Goal: Task Accomplishment & Management: Manage account settings

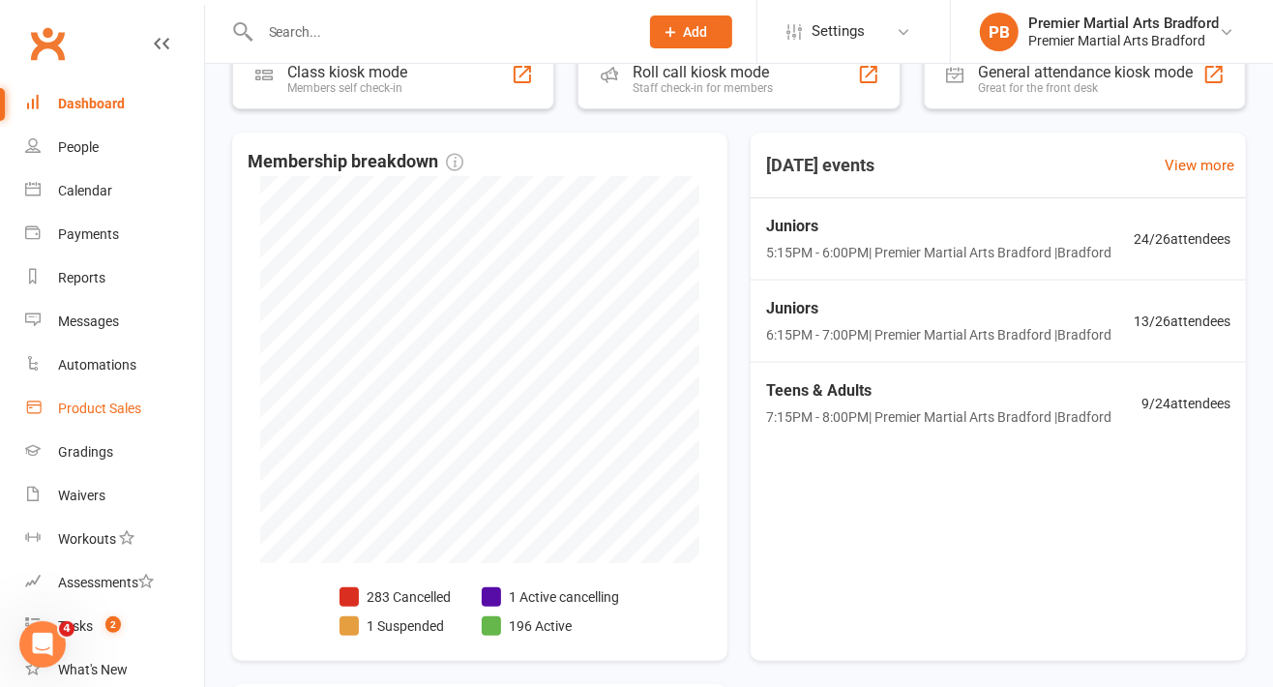
click at [82, 418] on link "Product Sales" at bounding box center [114, 409] width 179 height 44
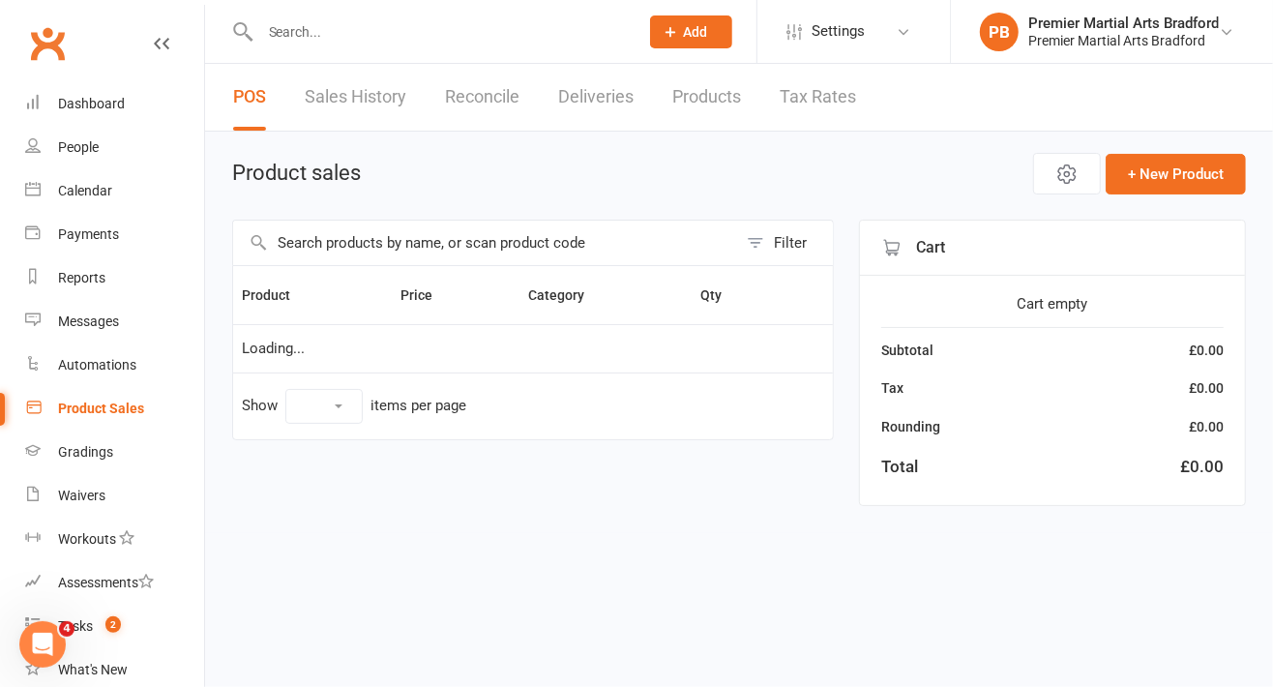
select select "10"
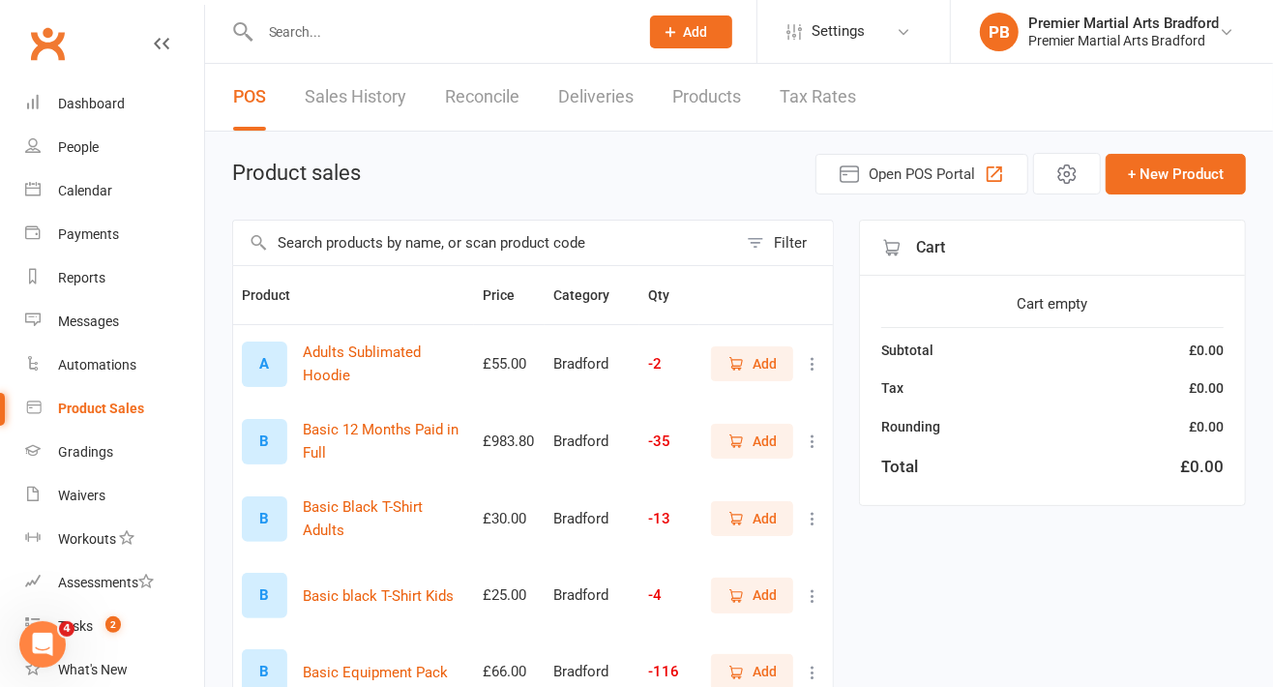
click at [394, 239] on input "text" at bounding box center [485, 243] width 504 height 44
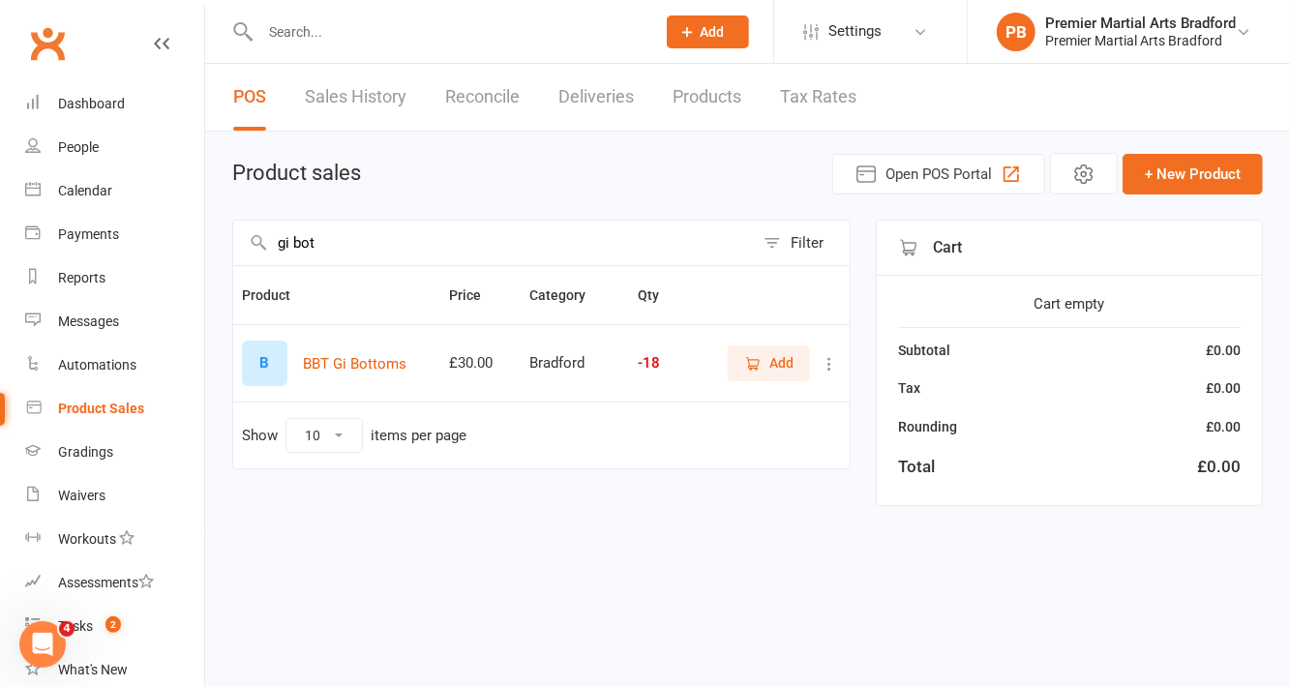
type input "gi [PERSON_NAME]"
click at [99, 102] on div "Dashboard" at bounding box center [91, 103] width 67 height 15
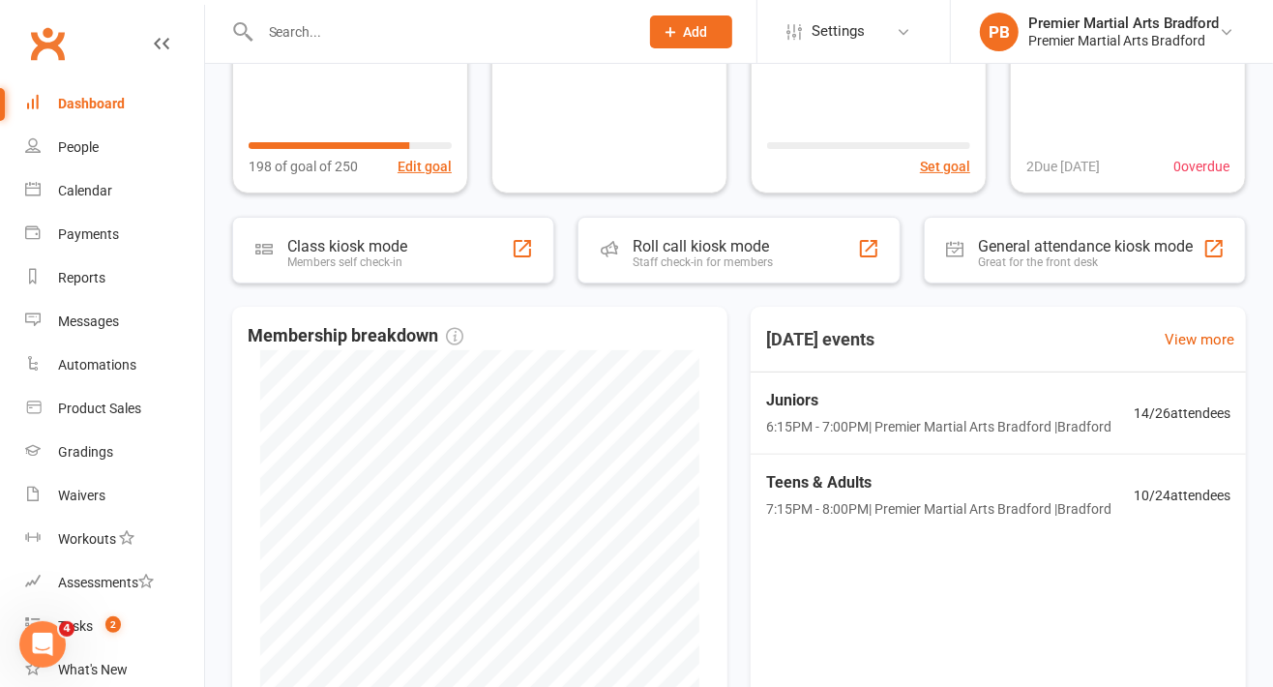
scroll to position [210, 0]
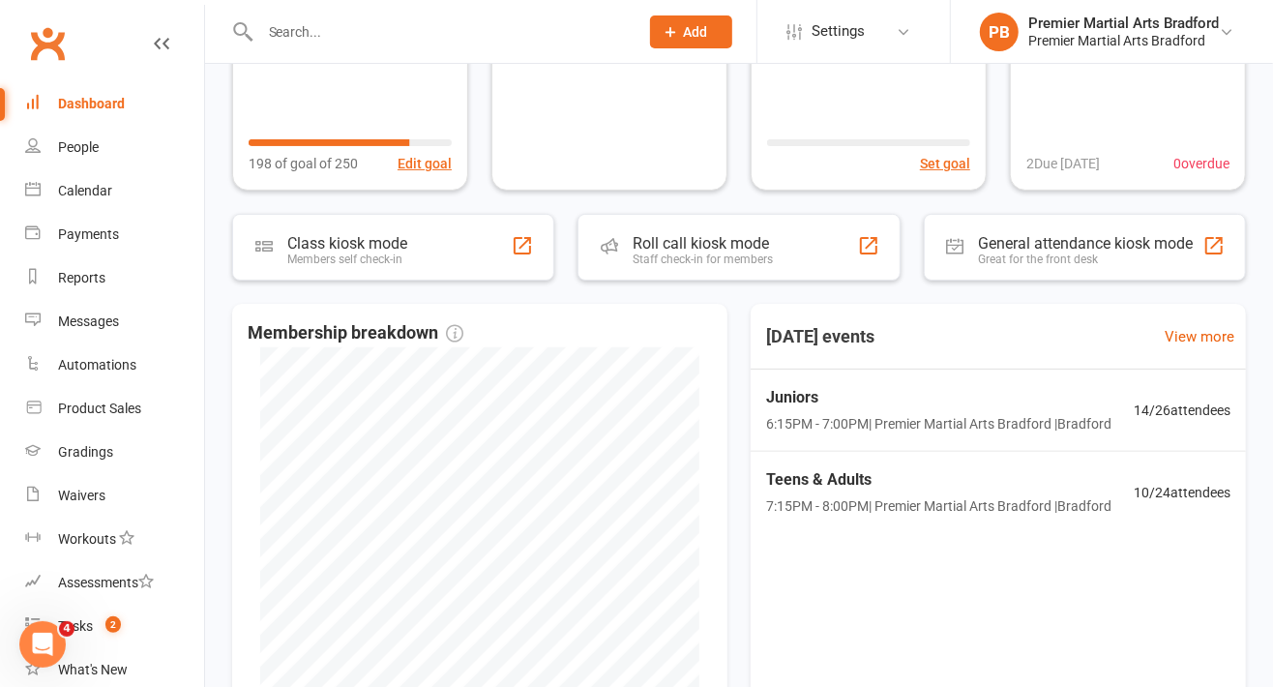
click at [76, 197] on div "Calendar" at bounding box center [85, 190] width 54 height 15
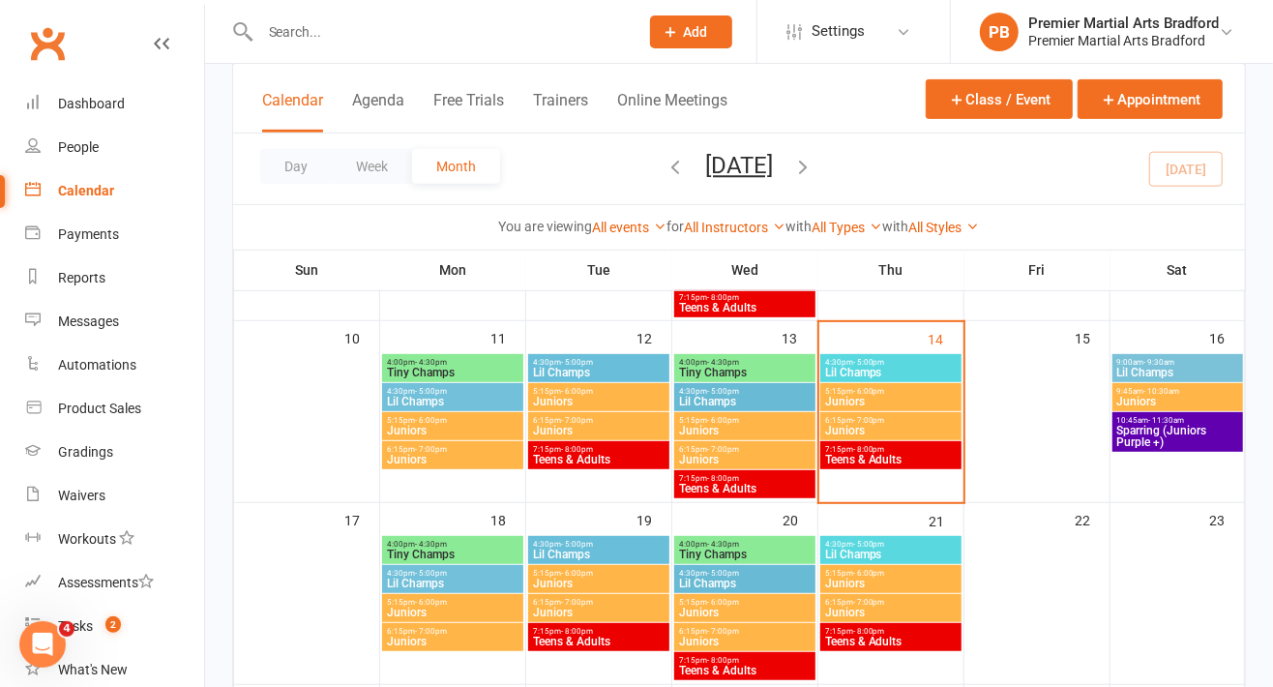
scroll to position [450, 0]
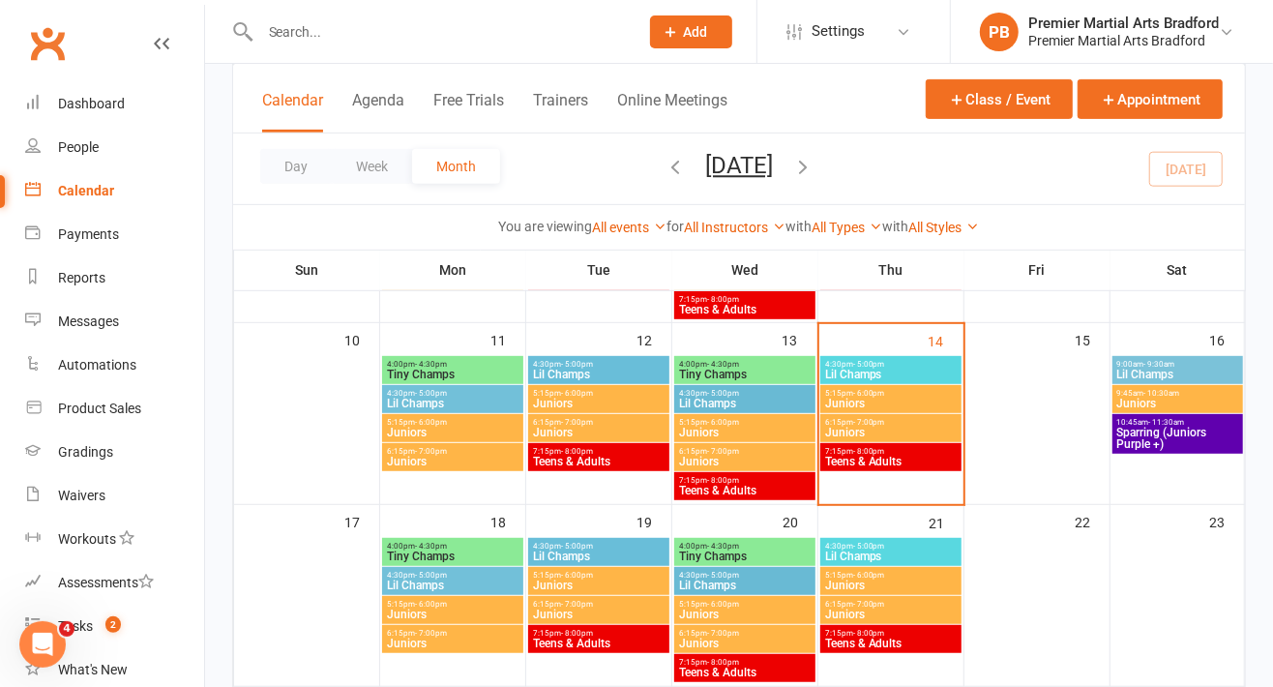
click at [862, 403] on span "Juniors" at bounding box center [890, 404] width 133 height 12
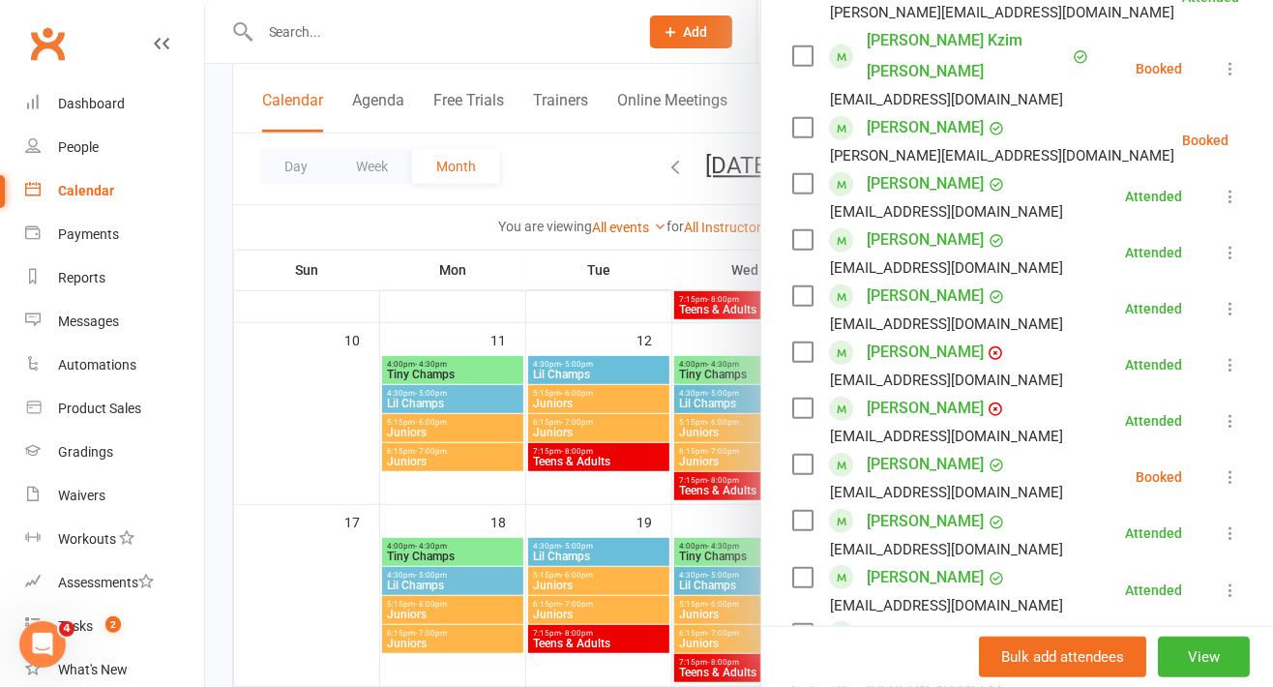
scroll to position [0, 0]
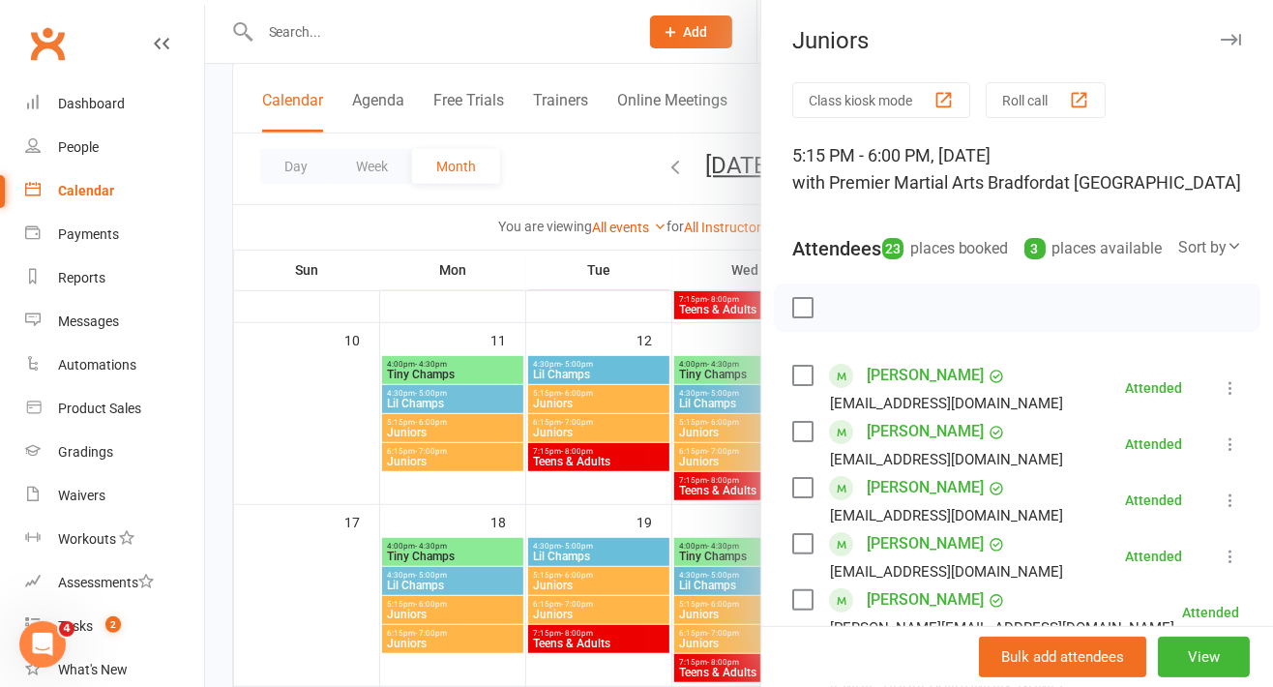
click at [1221, 39] on icon "button" at bounding box center [1231, 40] width 20 height 12
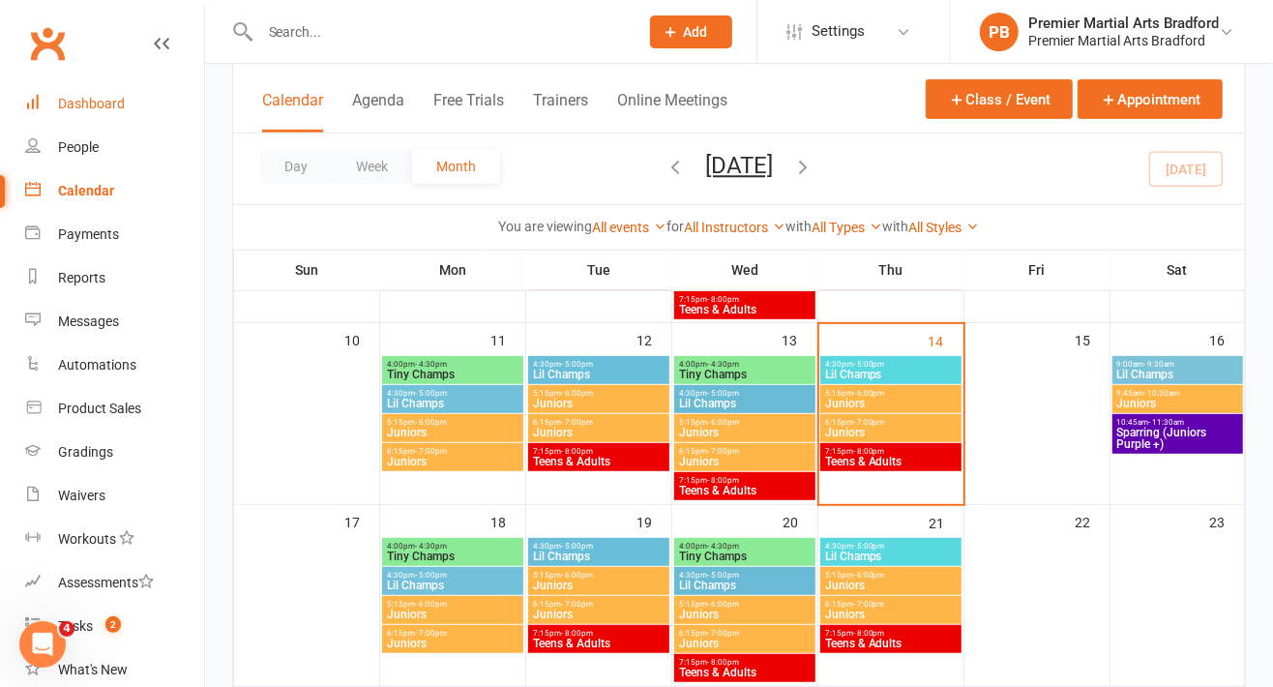
click at [82, 105] on div "Dashboard" at bounding box center [91, 103] width 67 height 15
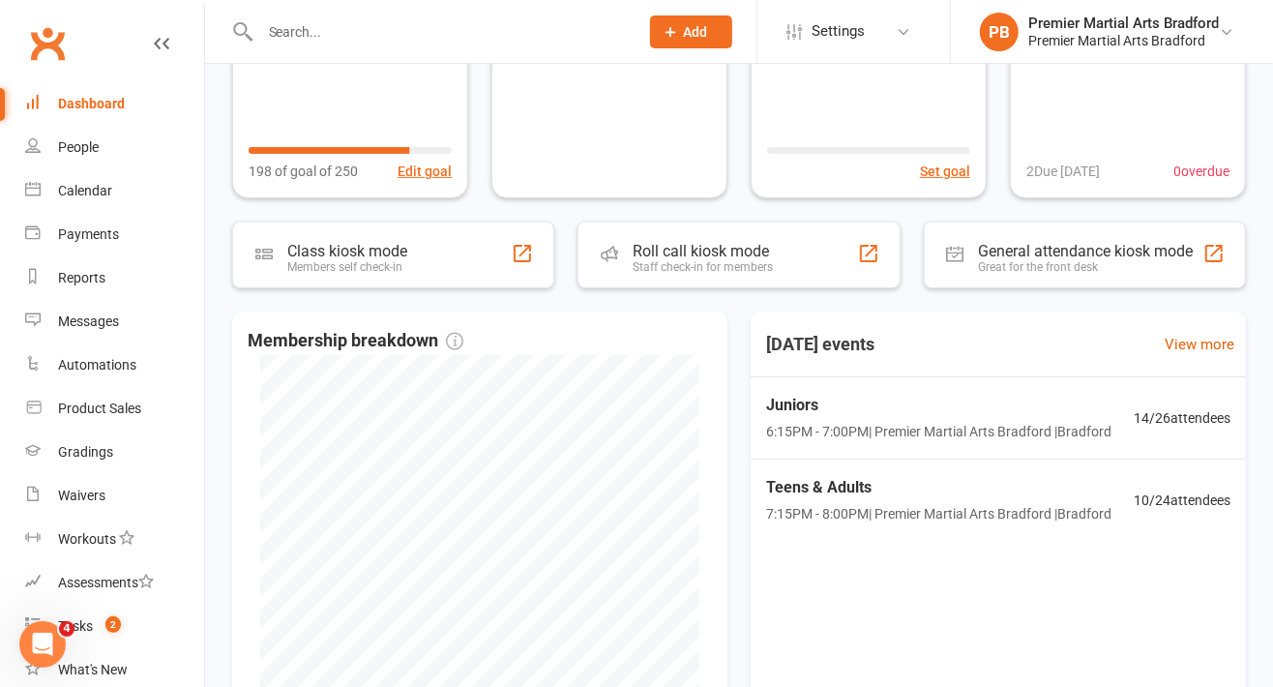
scroll to position [204, 0]
click at [878, 437] on span "6:15PM - 7:00PM | Premier Martial Arts Bradford | [GEOGRAPHIC_DATA]" at bounding box center [938, 429] width 345 height 21
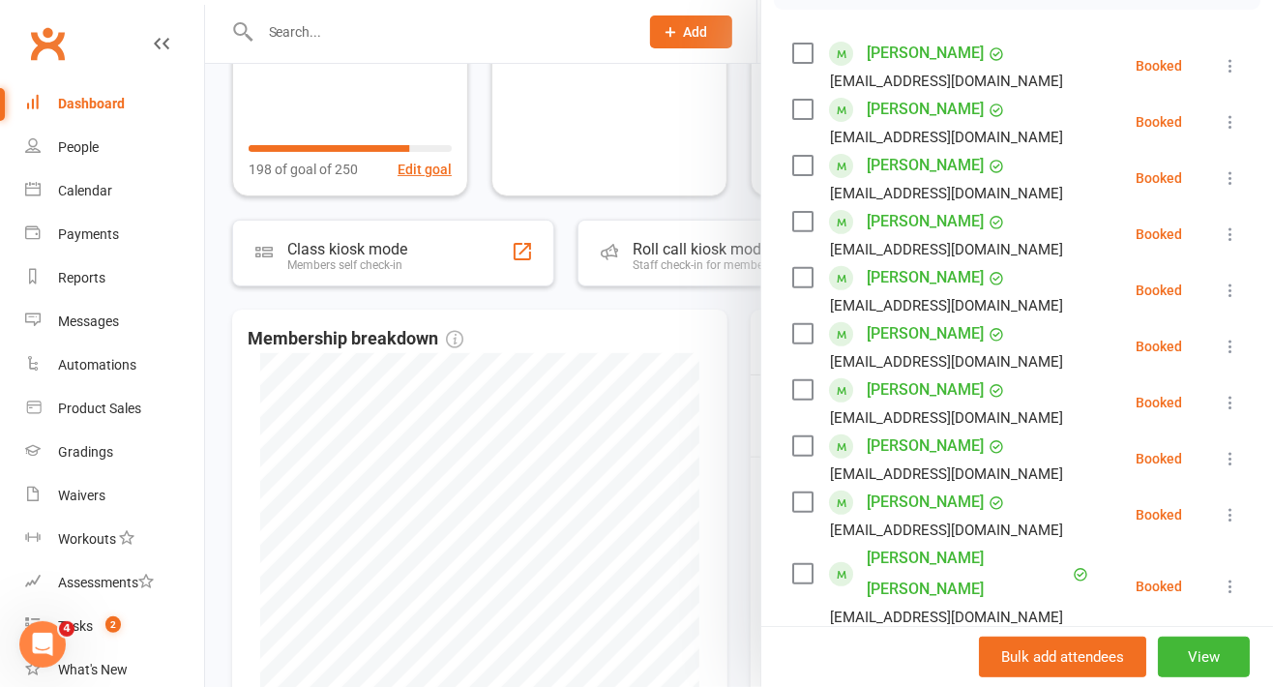
scroll to position [327, 0]
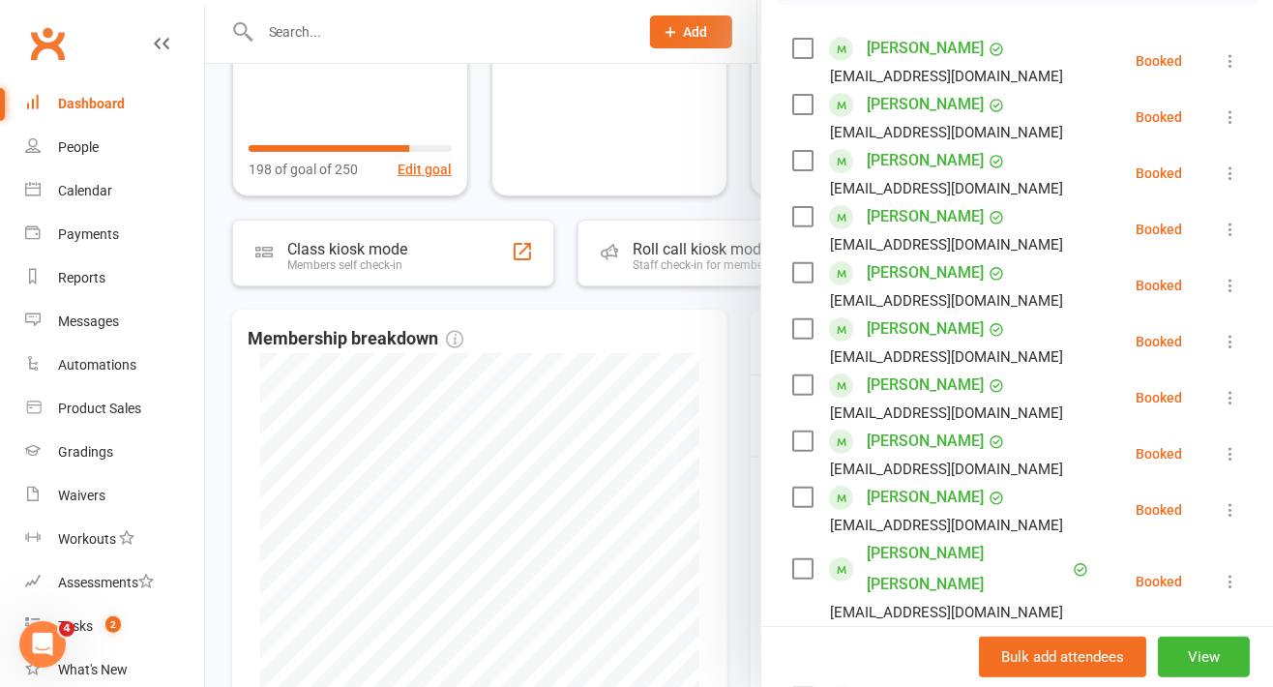
click at [792, 282] on label at bounding box center [801, 272] width 19 height 19
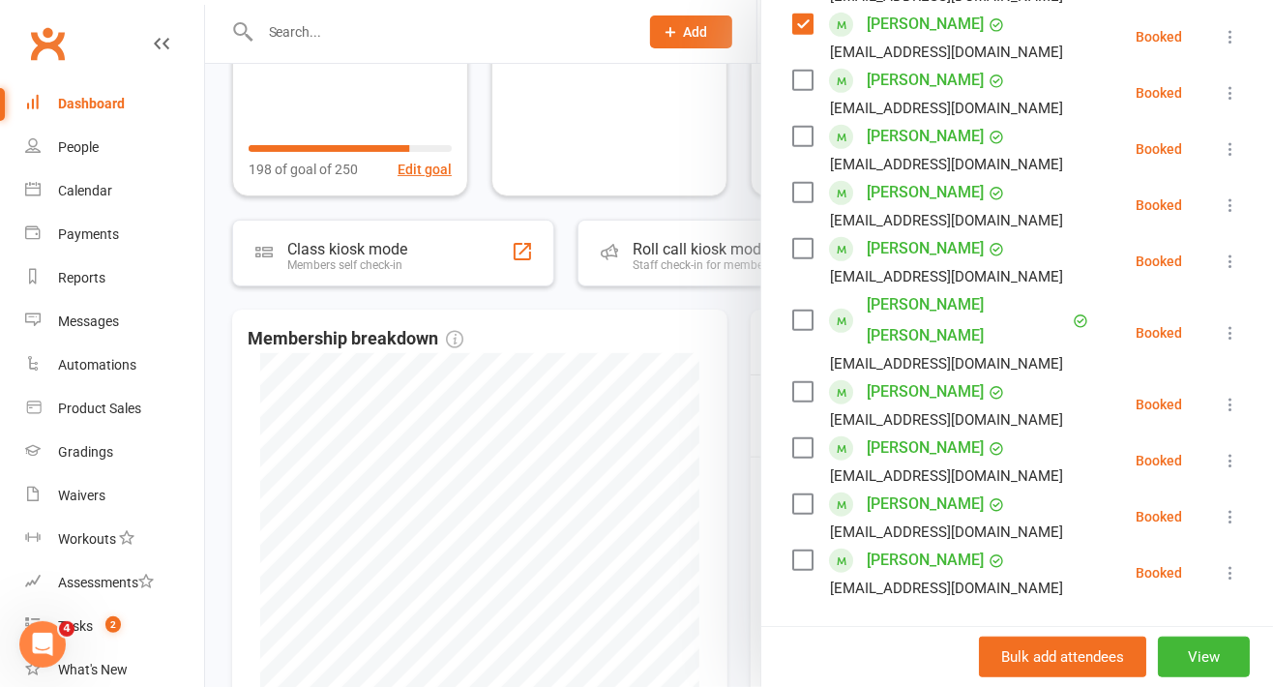
scroll to position [600, 0]
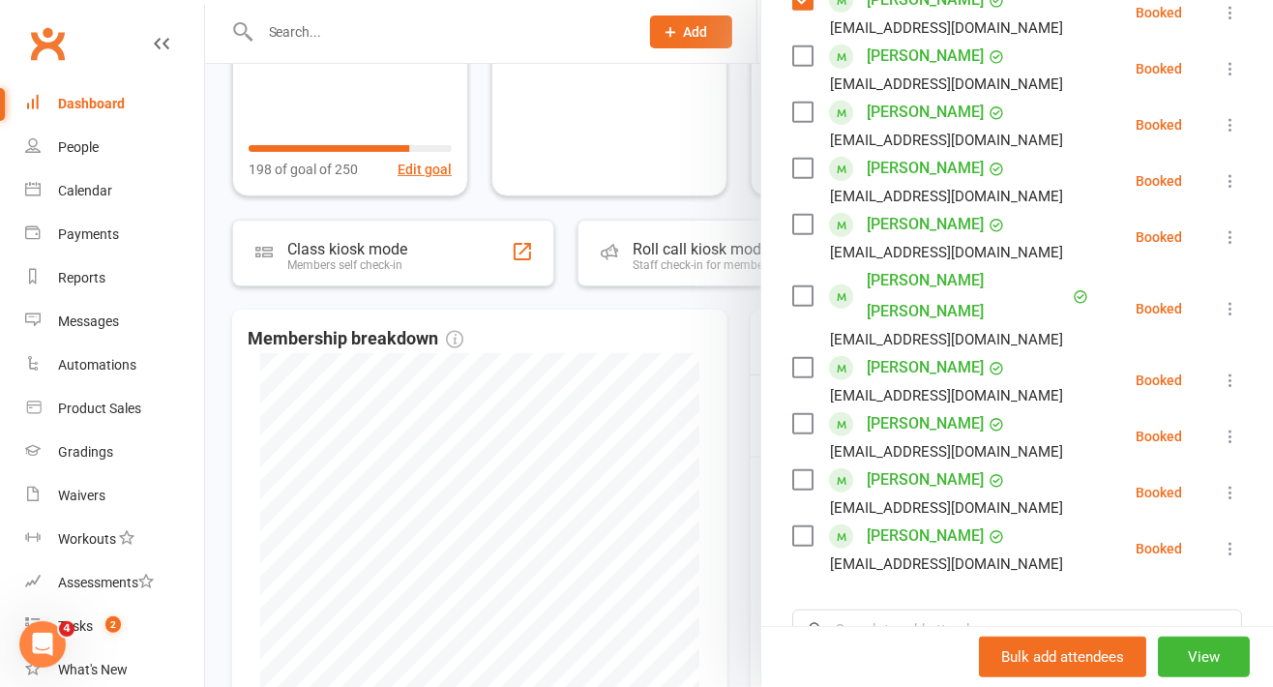
click at [792, 234] on label at bounding box center [801, 224] width 19 height 19
click at [795, 306] on label at bounding box center [801, 295] width 19 height 19
